Goal: Task Accomplishment & Management: Use online tool/utility

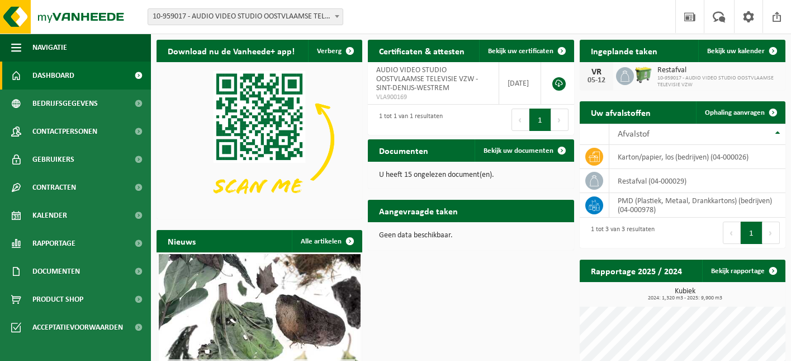
click at [748, 87] on span "10-959017 - AUDIO VIDEO STUDIO OOSTVLAAMSE TELEVISIE VZW" at bounding box center [718, 81] width 122 height 13
click at [725, 46] on link "Bekijk uw kalender" at bounding box center [741, 51] width 86 height 22
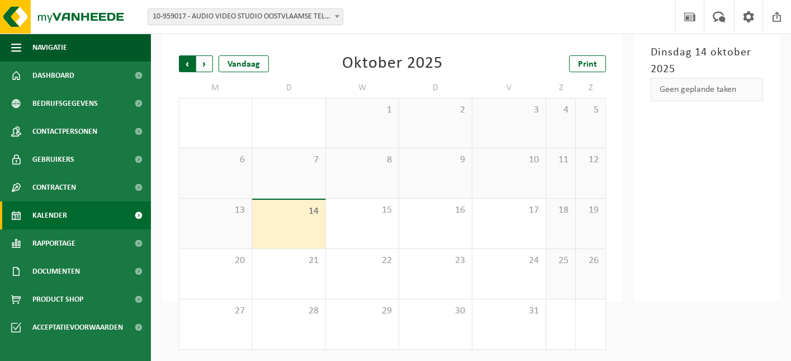
click at [206, 65] on span "Volgende" at bounding box center [204, 63] width 17 height 17
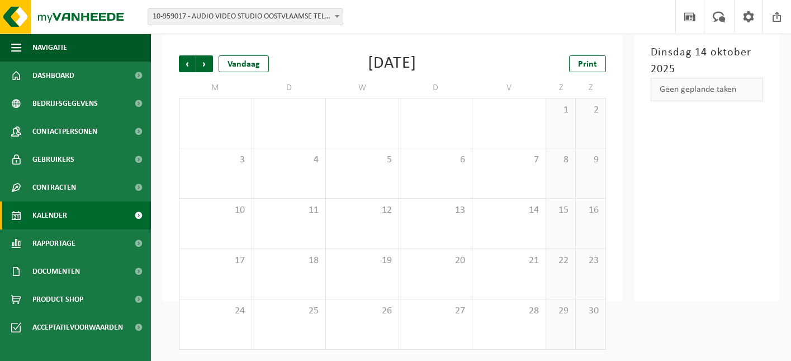
click at [207, 65] on span "Volgende" at bounding box center [204, 63] width 17 height 17
click at [537, 130] on icon at bounding box center [533, 135] width 10 height 10
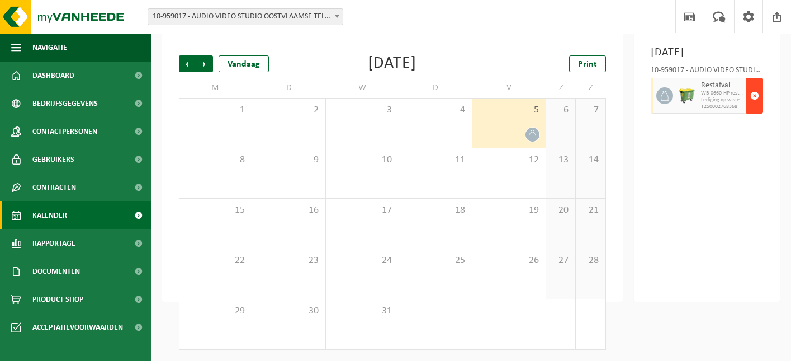
click at [755, 107] on span "button" at bounding box center [754, 95] width 9 height 22
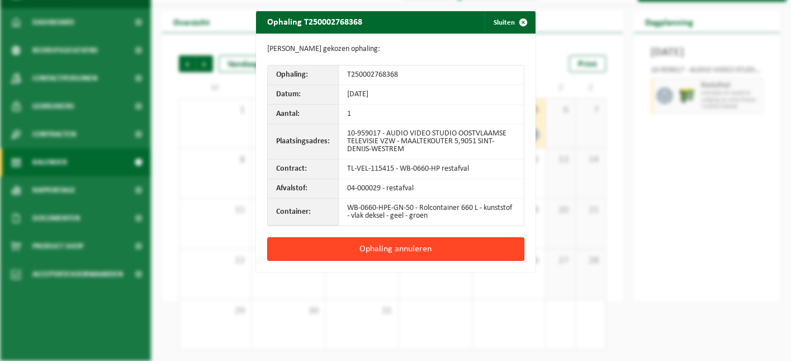
click at [414, 248] on button "Ophaling annuleren" at bounding box center [395, 248] width 257 height 23
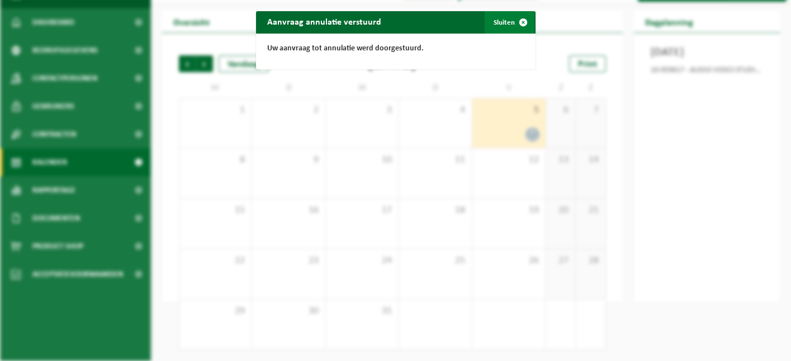
click at [524, 25] on span "button" at bounding box center [523, 22] width 22 height 22
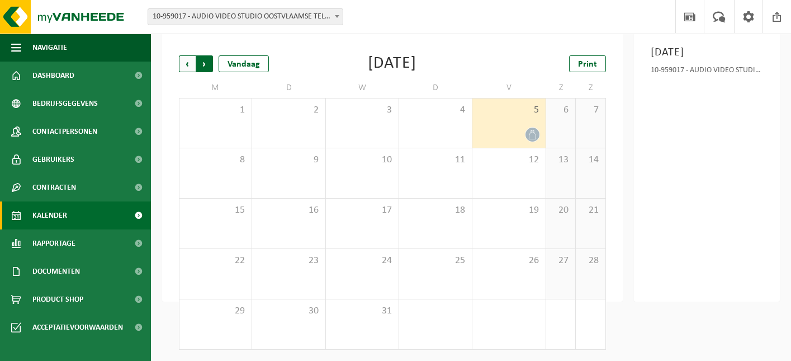
click at [195, 64] on span "Vorige" at bounding box center [187, 63] width 17 height 17
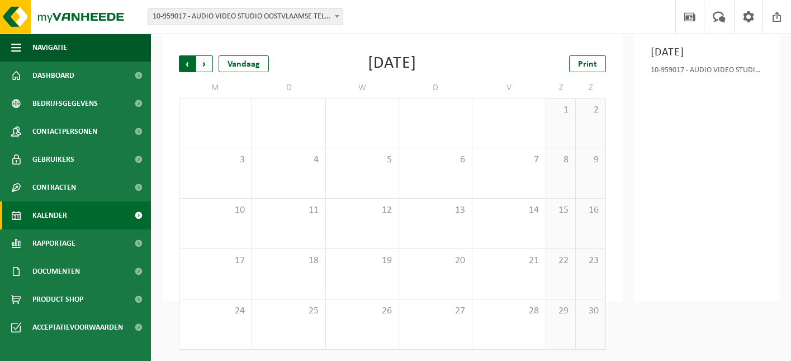
click at [207, 64] on span "Volgende" at bounding box center [204, 63] width 17 height 17
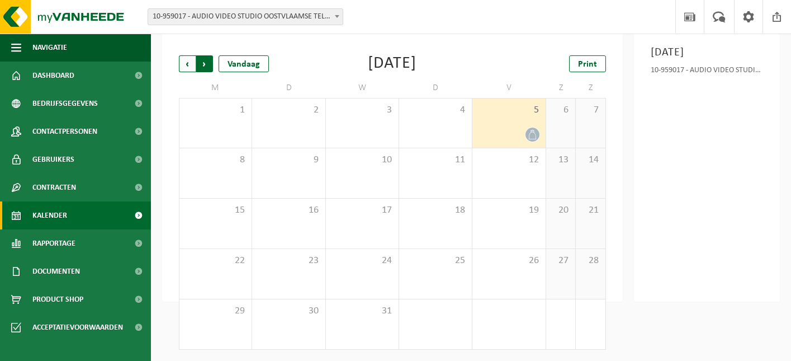
click at [184, 68] on span "Vorige" at bounding box center [187, 63] width 17 height 17
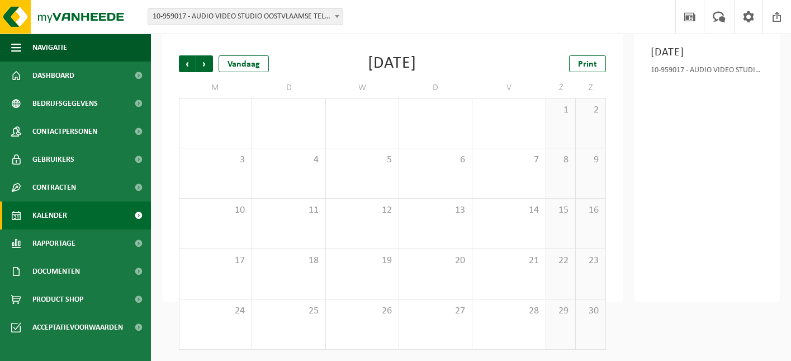
click at [184, 68] on span "Vorige" at bounding box center [187, 63] width 17 height 17
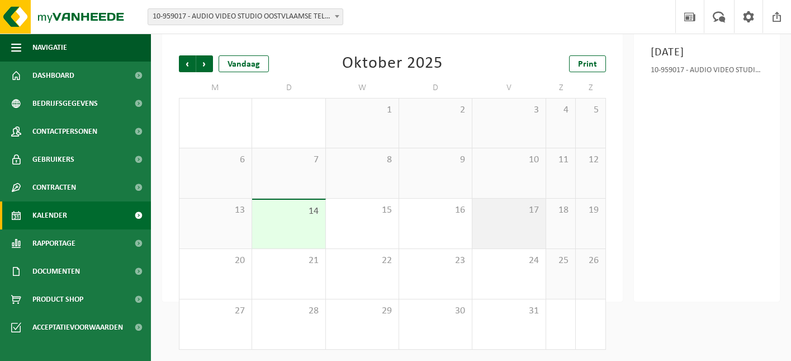
click at [506, 231] on div "17" at bounding box center [508, 223] width 73 height 50
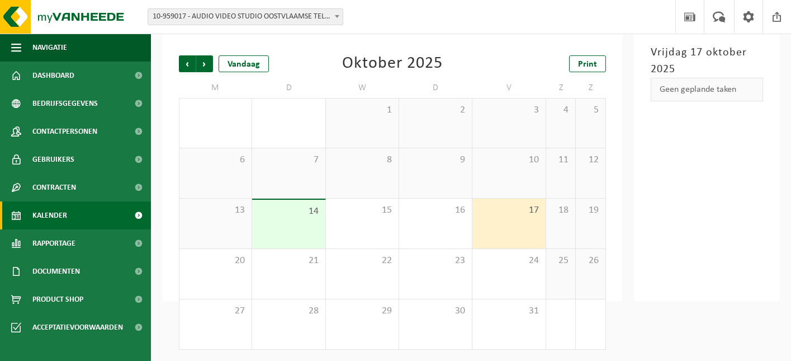
click at [681, 86] on div "Geen geplande taken" at bounding box center [707, 89] width 112 height 23
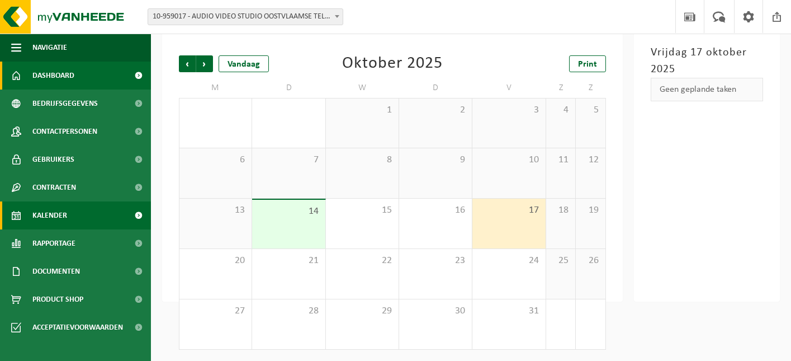
click at [75, 73] on link "Dashboard" at bounding box center [75, 75] width 151 height 28
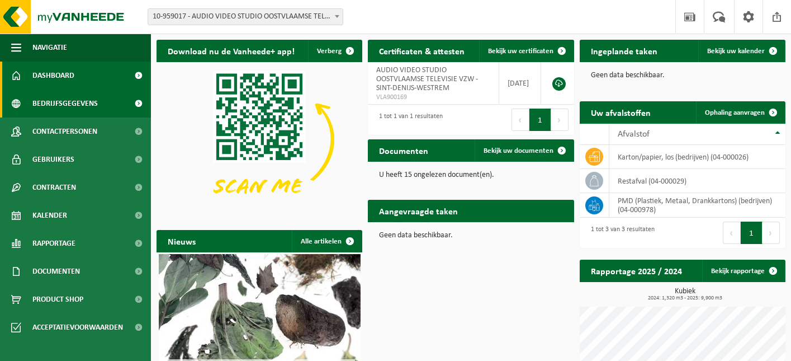
click at [65, 104] on span "Bedrijfsgegevens" at bounding box center [64, 103] width 65 height 28
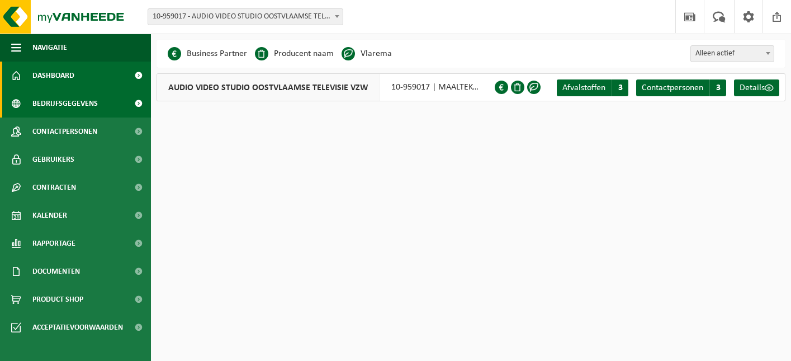
click at [58, 75] on span "Dashboard" at bounding box center [53, 75] width 42 height 28
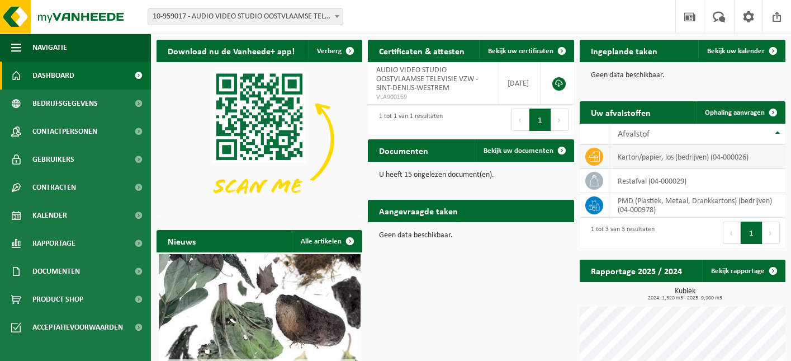
click at [665, 160] on td "karton/papier, los (bedrijven) (04-000026)" at bounding box center [697, 157] width 176 height 24
click at [743, 111] on span "Ophaling aanvragen" at bounding box center [735, 112] width 60 height 7
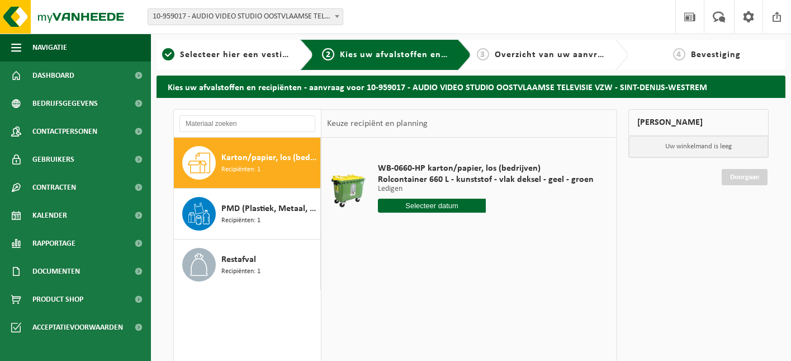
click at [293, 157] on span "Karton/papier, los (bedrijven)" at bounding box center [269, 157] width 96 height 13
click at [429, 202] on input "text" at bounding box center [432, 205] width 108 height 14
click at [245, 160] on span "Karton/papier, los (bedrijven)" at bounding box center [269, 157] width 96 height 13
click at [414, 204] on input "text" at bounding box center [432, 205] width 108 height 14
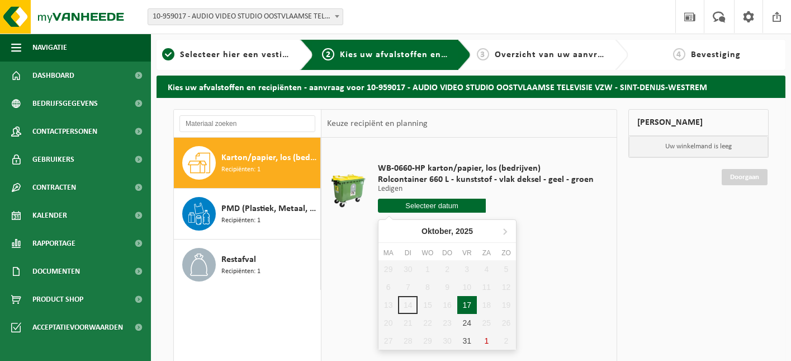
click at [470, 301] on div "17" at bounding box center [467, 305] width 20 height 18
type input "Van [DATE]"
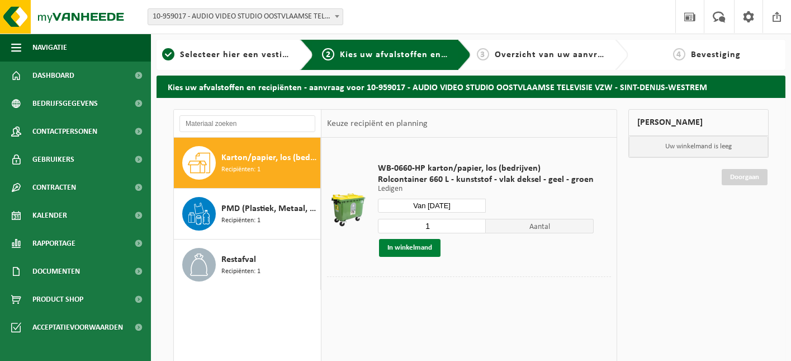
click at [405, 249] on button "In winkelmand" at bounding box center [409, 248] width 61 height 18
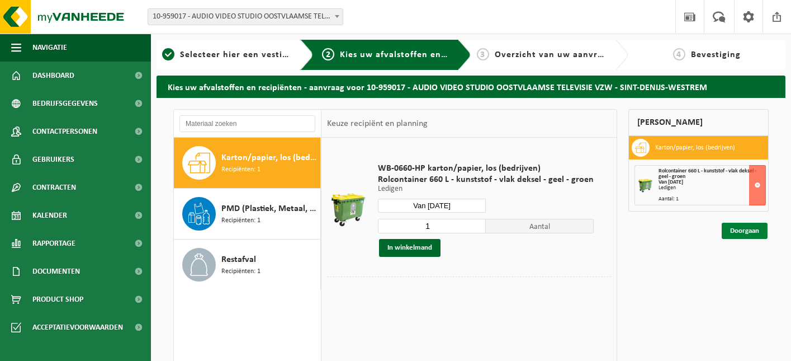
click at [746, 227] on link "Doorgaan" at bounding box center [745, 230] width 46 height 16
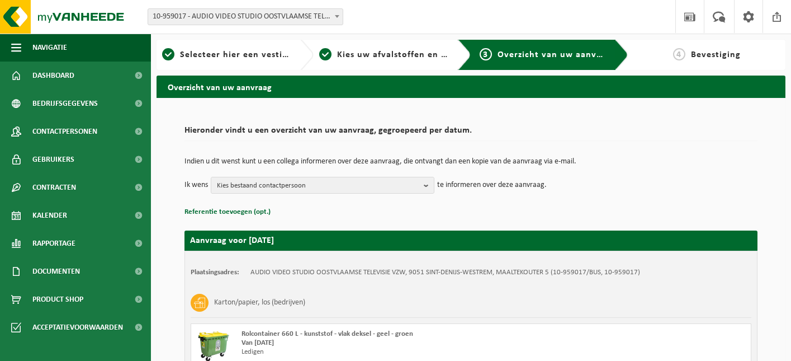
scroll to position [119, 0]
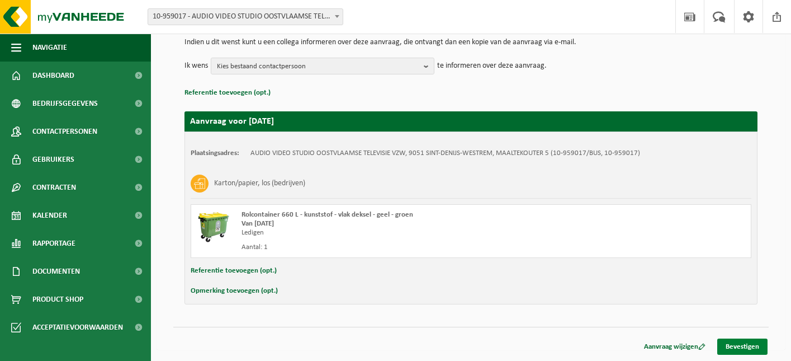
click at [748, 348] on link "Bevestigen" at bounding box center [742, 346] width 50 height 16
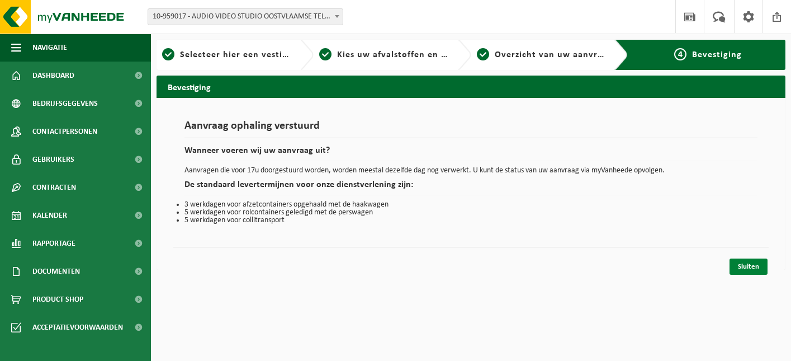
click at [752, 265] on link "Sluiten" at bounding box center [748, 266] width 38 height 16
